Goal: Task Accomplishment & Management: Manage account settings

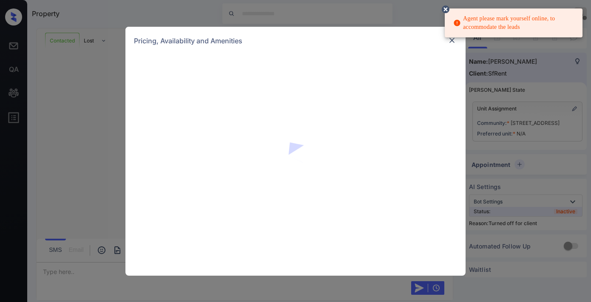
scroll to position [1733, 0]
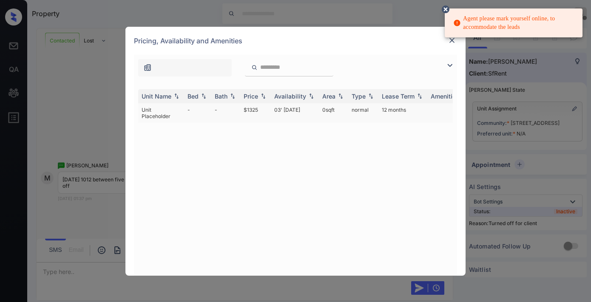
click at [251, 108] on td "$1325" at bounding box center [255, 113] width 31 height 20
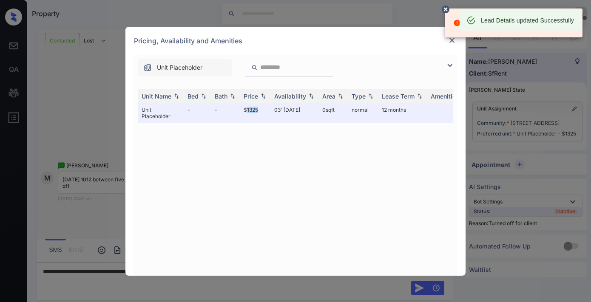
click at [450, 43] on img at bounding box center [452, 40] width 9 height 9
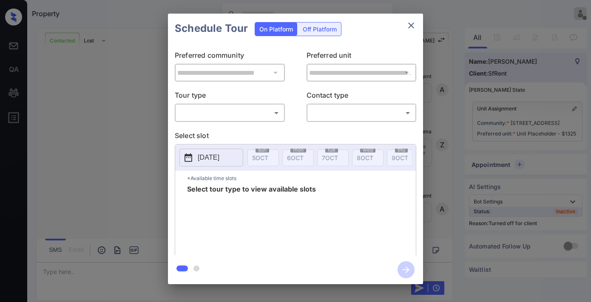
click at [328, 31] on div "Off Platform" at bounding box center [320, 29] width 43 height 13
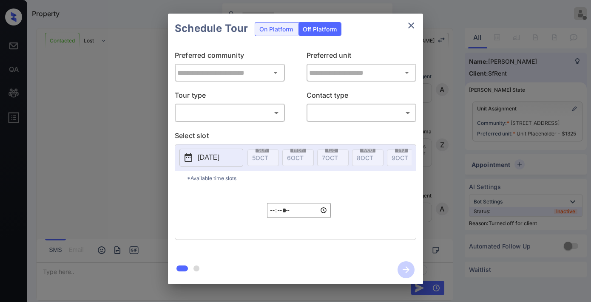
scroll to position [1733, 0]
type input "**********"
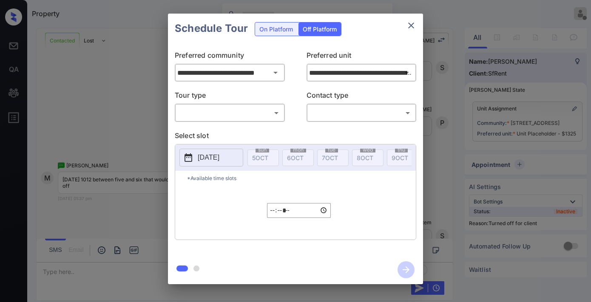
click at [258, 107] on body "Property Samantha Soliven Offline Set yourself online Set yourself on break Pro…" at bounding box center [295, 151] width 591 height 302
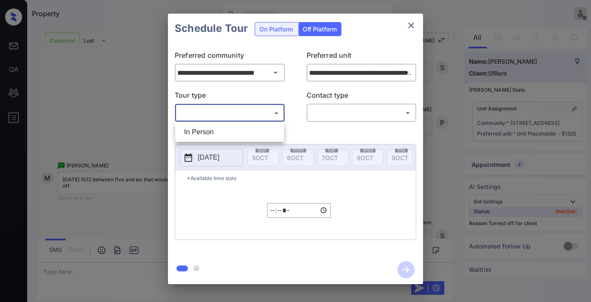
click at [239, 137] on li "In Person" at bounding box center [229, 132] width 105 height 15
type input "********"
click at [328, 120] on body "Property Samantha Soliven Offline Set yourself online Set yourself on break Pro…" at bounding box center [295, 151] width 591 height 302
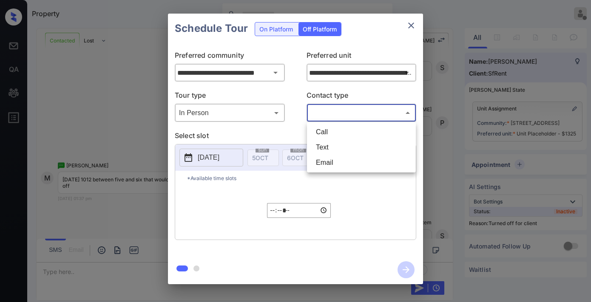
click at [327, 146] on li "Text" at bounding box center [361, 147] width 105 height 15
type input "****"
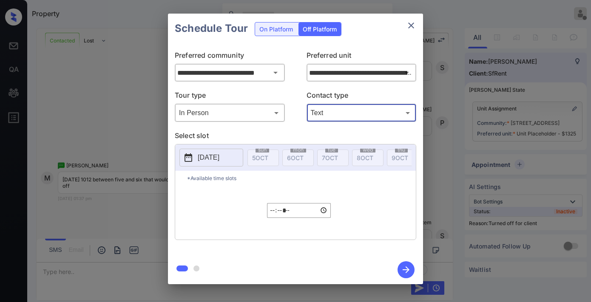
click at [203, 159] on p "2025-10-05" at bounding box center [209, 158] width 22 height 10
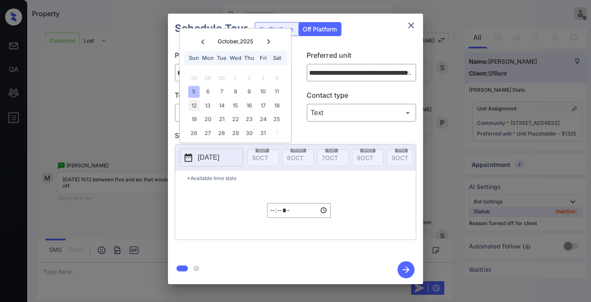
click at [196, 105] on div "12" at bounding box center [193, 105] width 11 height 11
click at [273, 215] on input "*****" at bounding box center [299, 210] width 64 height 15
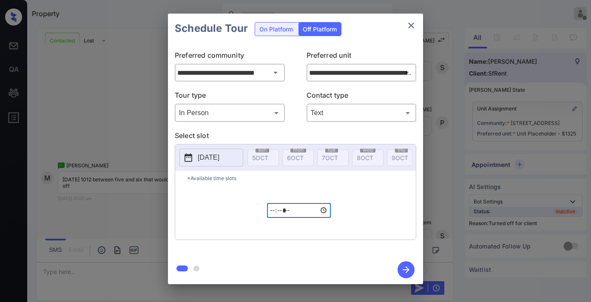
type input "*****"
click at [407, 269] on icon "button" at bounding box center [406, 270] width 17 height 17
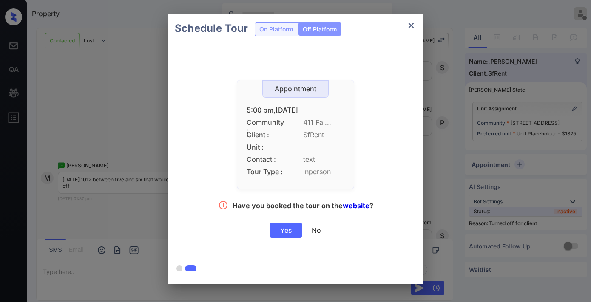
click at [286, 227] on div "Yes" at bounding box center [286, 230] width 32 height 15
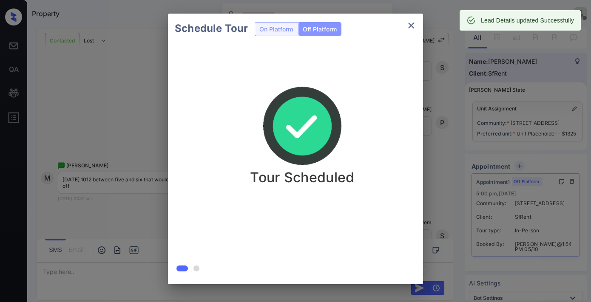
click at [410, 25] on icon "close" at bounding box center [411, 25] width 10 height 10
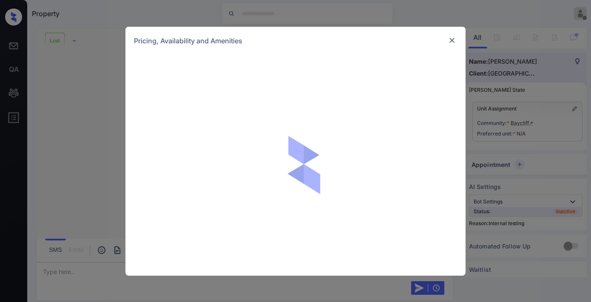
scroll to position [1796, 0]
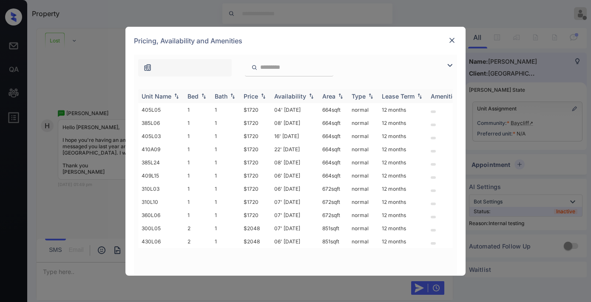
click at [258, 94] on div "Price" at bounding box center [256, 96] width 24 height 7
click at [449, 43] on img at bounding box center [452, 40] width 9 height 9
click at [253, 93] on div "Price" at bounding box center [251, 96] width 14 height 7
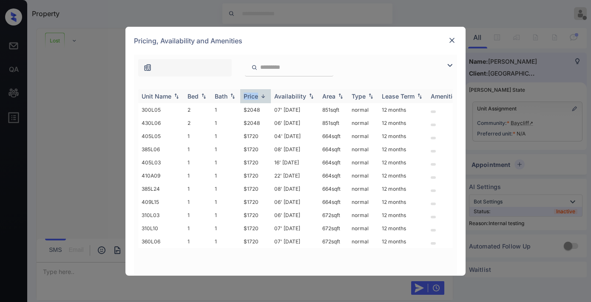
click at [253, 93] on div "Price" at bounding box center [251, 96] width 14 height 7
drag, startPoint x: 262, startPoint y: 110, endPoint x: 229, endPoint y: 103, distance: 33.5
click at [229, 103] on table "Unit Name Bed Bath Price Availability Area Type Lease Term Amenities 405L05 1 1…" at bounding box center [360, 168] width 444 height 159
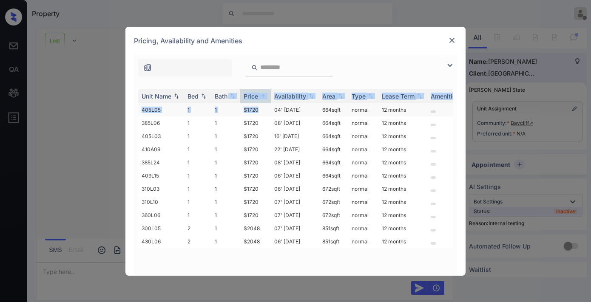
click at [249, 110] on td "$1720" at bounding box center [255, 109] width 31 height 13
drag, startPoint x: 250, startPoint y: 105, endPoint x: 244, endPoint y: 105, distance: 6.0
click at [244, 105] on td "$1720" at bounding box center [255, 109] width 31 height 13
copy td "$1720"
click at [262, 112] on td "$1720" at bounding box center [255, 109] width 31 height 13
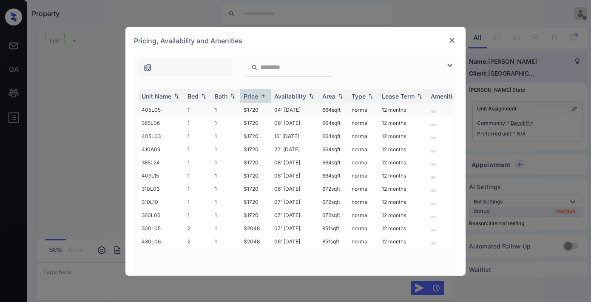
click at [262, 112] on td "$1720" at bounding box center [255, 109] width 31 height 13
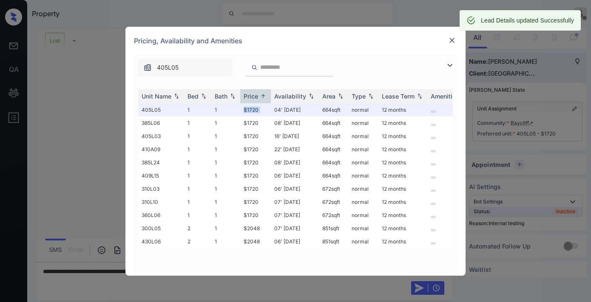
click at [453, 40] on img at bounding box center [452, 40] width 9 height 9
